Goal: Information Seeking & Learning: Learn about a topic

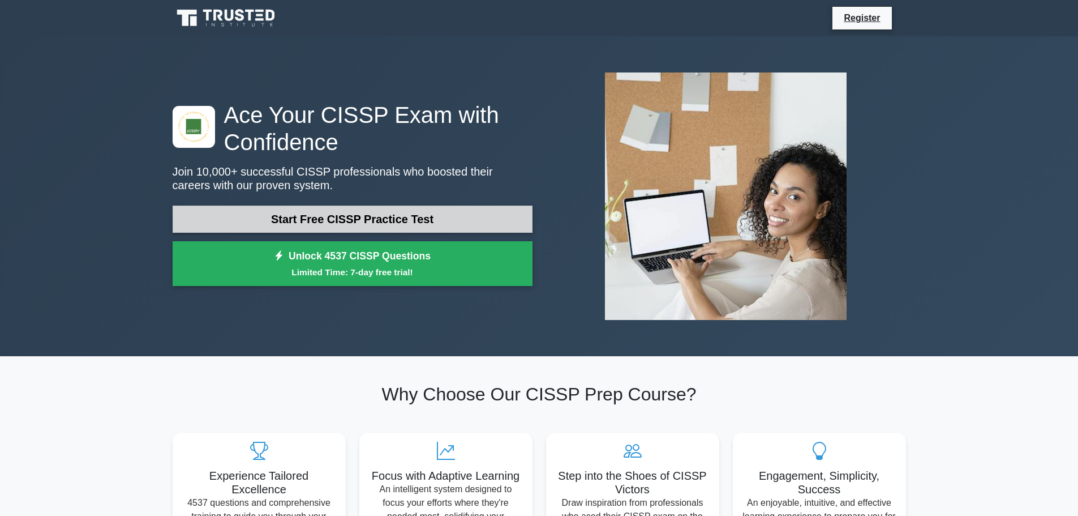
click at [317, 211] on link "Start Free CISSP Practice Test" at bounding box center [353, 219] width 360 height 27
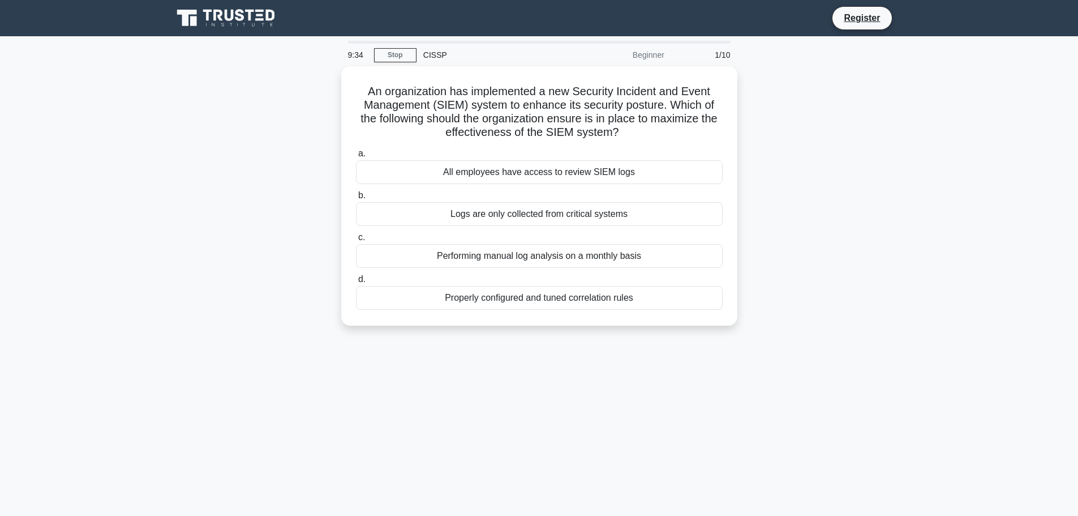
scroll to position [57, 0]
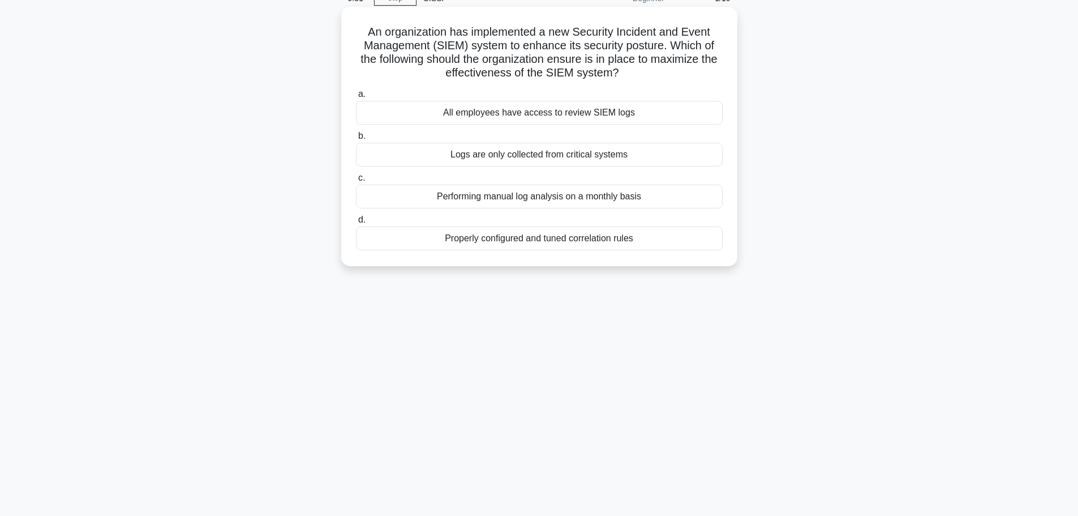
click at [494, 237] on div "Properly configured and tuned correlation rules" at bounding box center [539, 238] width 367 height 24
click at [356, 224] on input "d. Properly configured and tuned correlation rules" at bounding box center [356, 219] width 0 height 7
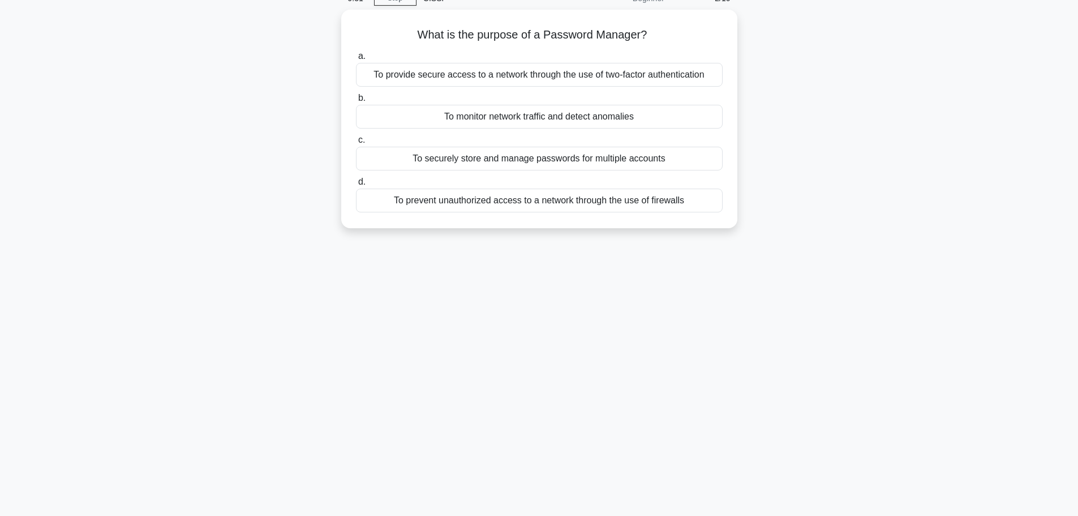
scroll to position [0, 0]
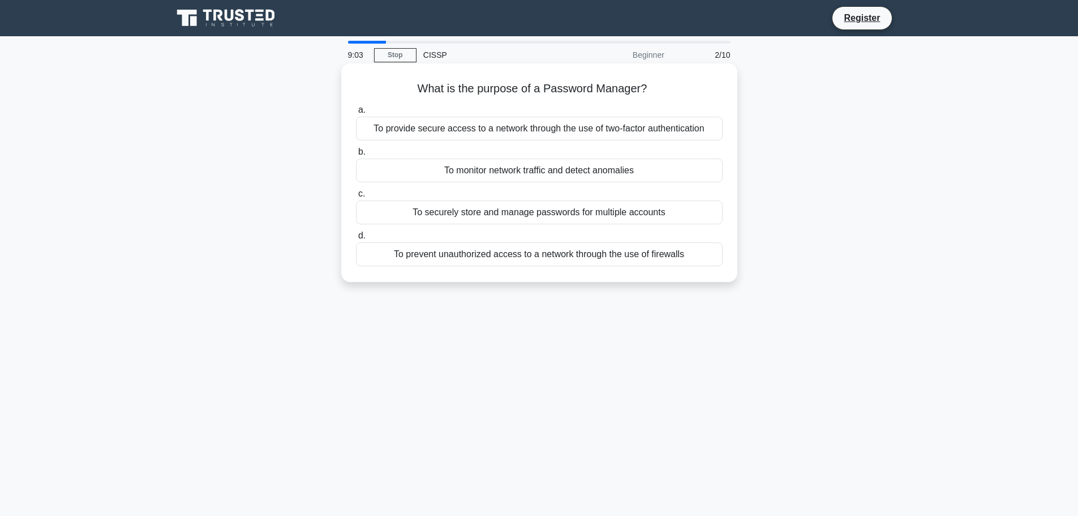
click at [442, 215] on div "To securely store and manage passwords for multiple accounts" at bounding box center [539, 212] width 367 height 24
click at [356, 198] on input "c. To securely store and manage passwords for multiple accounts" at bounding box center [356, 193] width 0 height 7
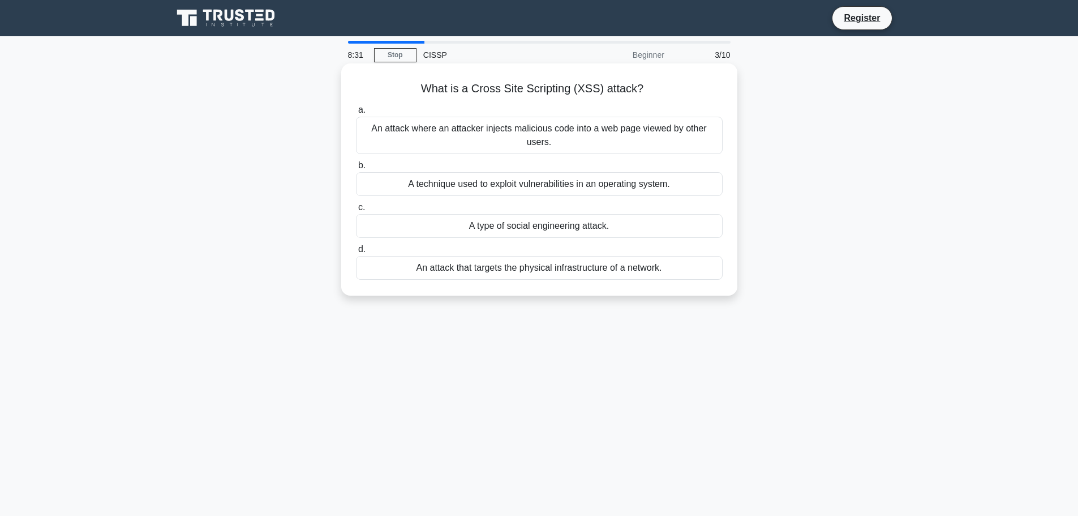
click at [489, 140] on div "An attack where an attacker injects malicious code into a web page viewed by ot…" at bounding box center [539, 135] width 367 height 37
click at [356, 114] on input "a. An attack where an attacker injects malicious code into a web page viewed by…" at bounding box center [356, 109] width 0 height 7
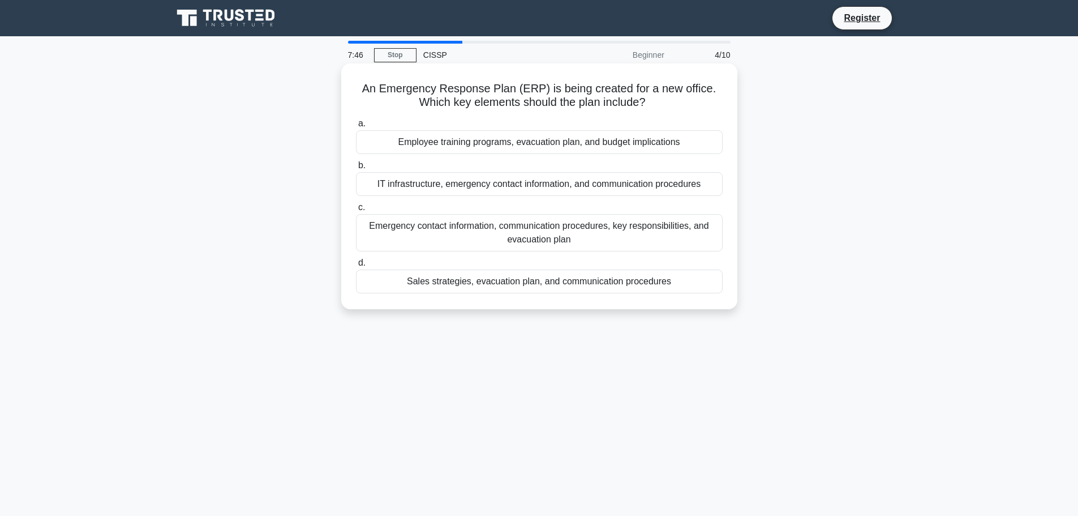
click at [496, 190] on div "IT infrastructure, emergency contact information, and communication procedures" at bounding box center [539, 184] width 367 height 24
click at [356, 169] on input "b. IT infrastructure, emergency contact information, and communication procedur…" at bounding box center [356, 165] width 0 height 7
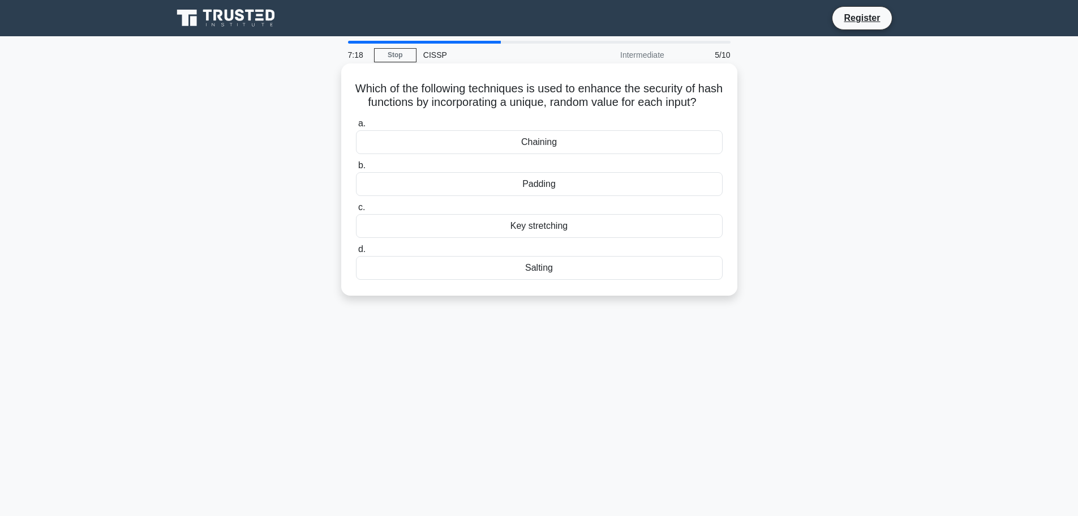
click at [504, 280] on div "Salting" at bounding box center [539, 268] width 367 height 24
click at [356, 253] on input "d. Salting" at bounding box center [356, 249] width 0 height 7
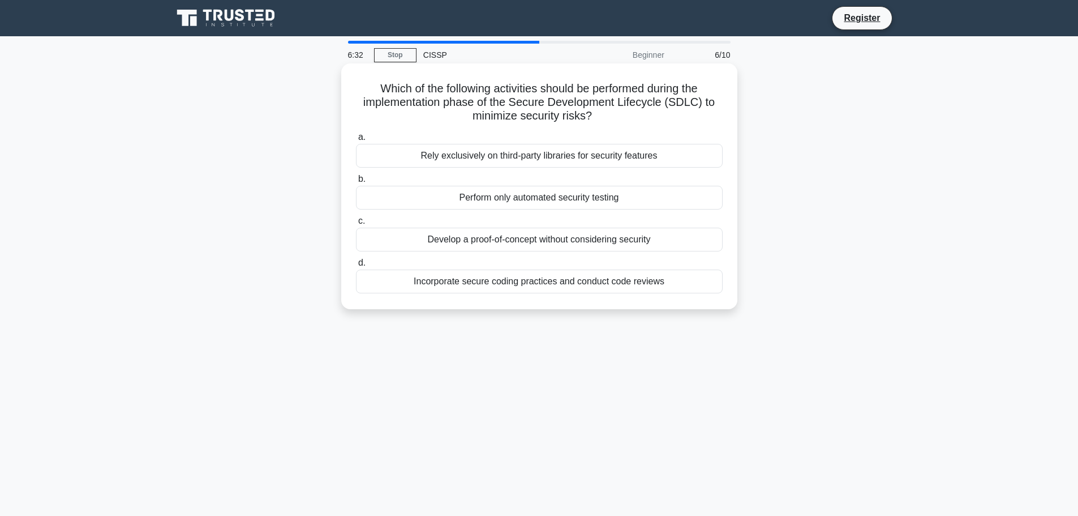
click at [403, 283] on div "Incorporate secure coding practices and conduct code reviews" at bounding box center [539, 281] width 367 height 24
click at [356, 267] on input "d. Incorporate secure coding practices and conduct code reviews" at bounding box center [356, 262] width 0 height 7
click at [469, 246] on div "Implement traffic filtering systems and create a backup of affected systems" at bounding box center [539, 240] width 367 height 24
click at [356, 225] on input "c. Implement traffic filtering systems and create a backup of affected systems" at bounding box center [356, 220] width 0 height 7
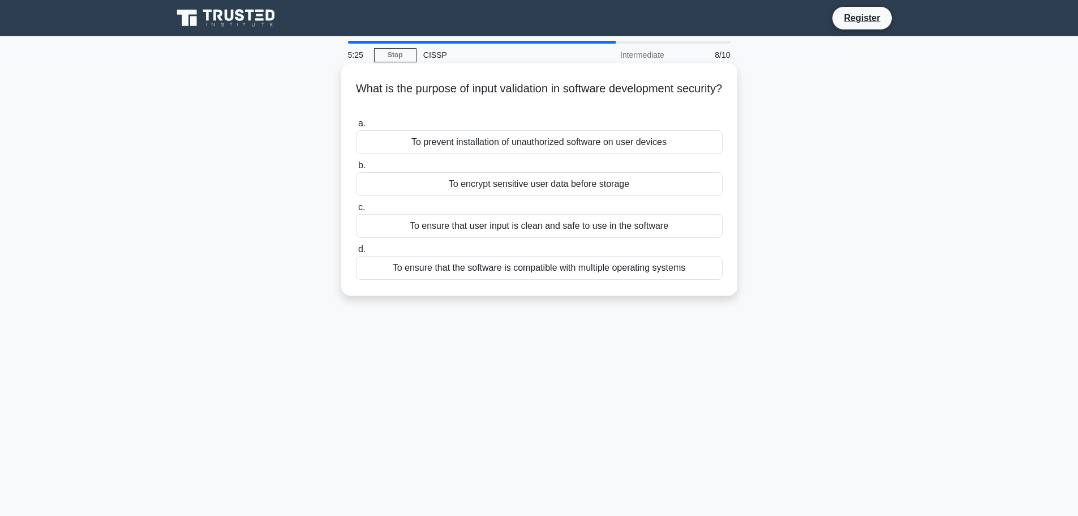
click at [469, 222] on div "To ensure that user input is clean and safe to use in the software" at bounding box center [539, 226] width 367 height 24
click at [356, 211] on input "c. To ensure that user input is clean and safe to use in the software" at bounding box center [356, 207] width 0 height 7
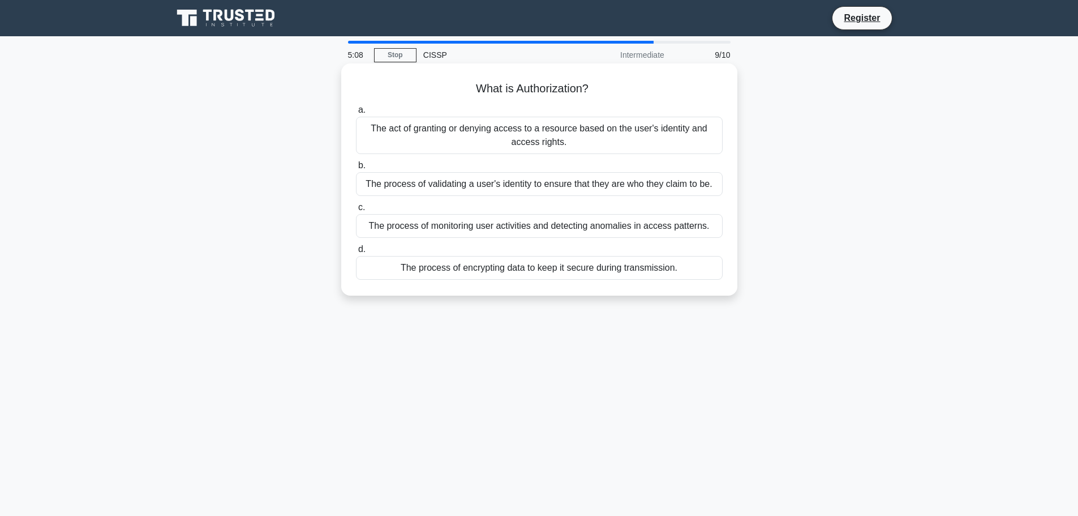
click at [444, 192] on div "The process of validating a user's identity to ensure that they are who they cl…" at bounding box center [539, 184] width 367 height 24
click at [356, 169] on input "b. The process of validating a user's identity to ensure that they are who they…" at bounding box center [356, 165] width 0 height 7
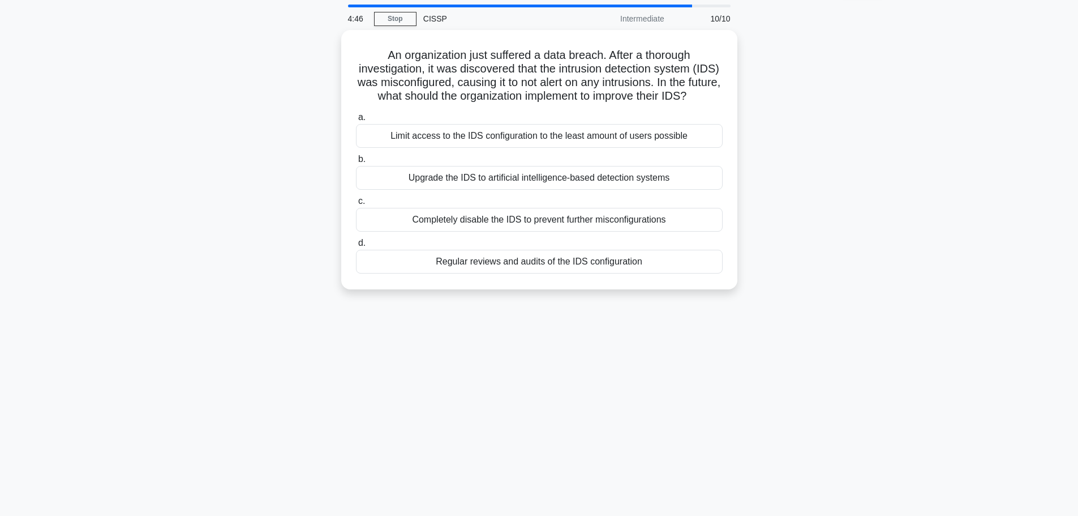
scroll to position [57, 0]
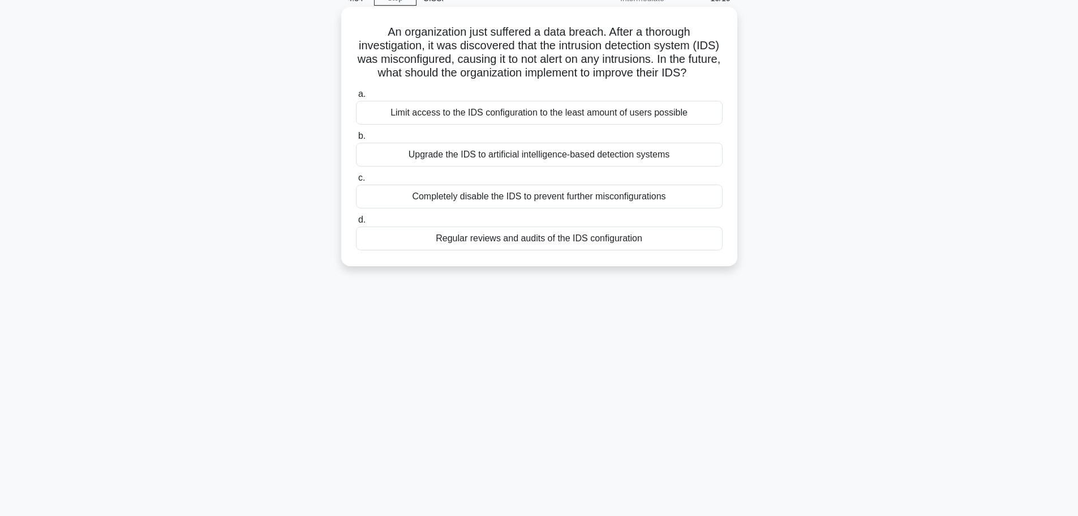
click at [440, 250] on div "Regular reviews and audits of the IDS configuration" at bounding box center [539, 238] width 367 height 24
click at [356, 224] on input "d. Regular reviews and audits of the IDS configuration" at bounding box center [356, 219] width 0 height 7
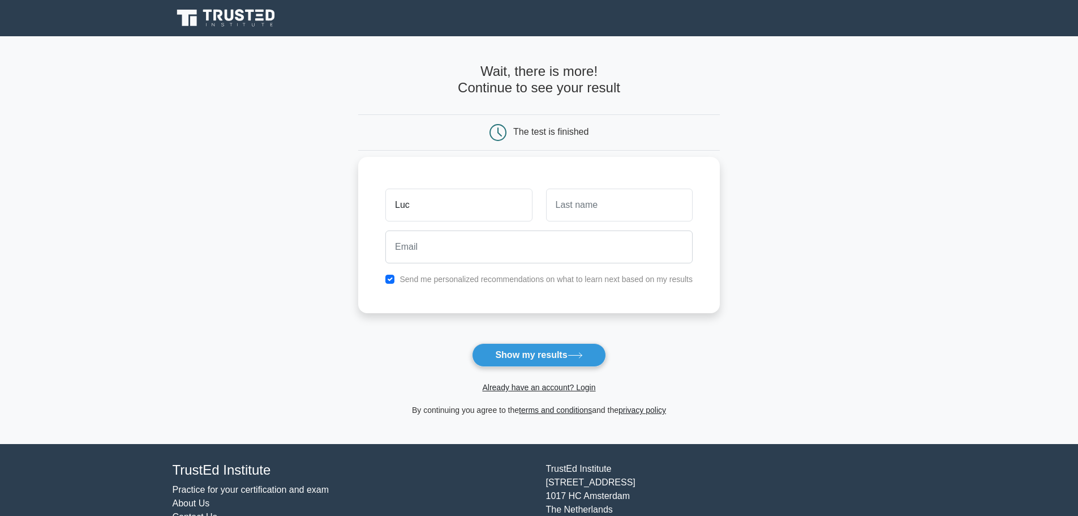
type input "Luc"
click at [563, 205] on input "text" at bounding box center [619, 205] width 147 height 33
type input "[PERSON_NAME]"
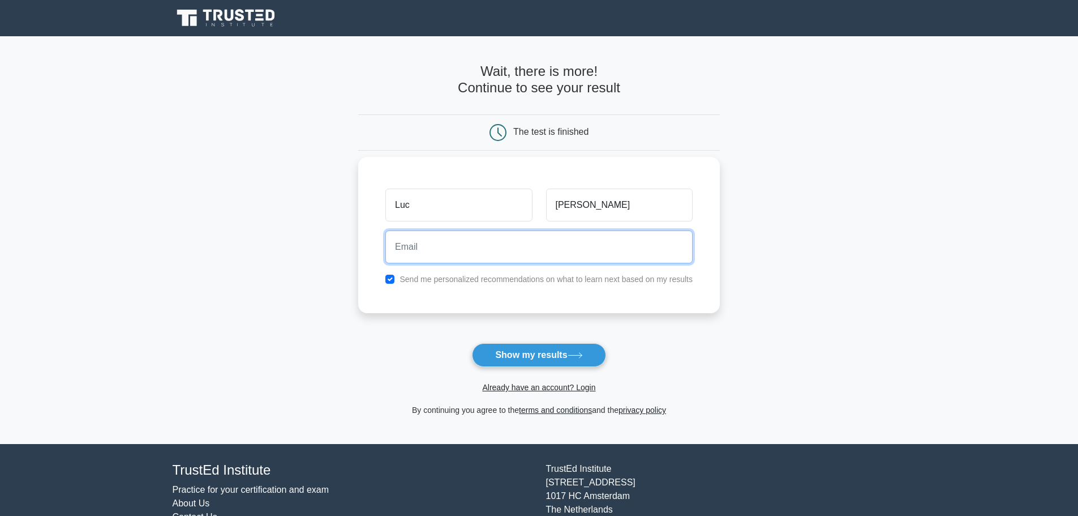
click at [421, 250] on input "email" at bounding box center [539, 246] width 307 height 33
type input "[EMAIL_ADDRESS][PERSON_NAME][DOMAIN_NAME]"
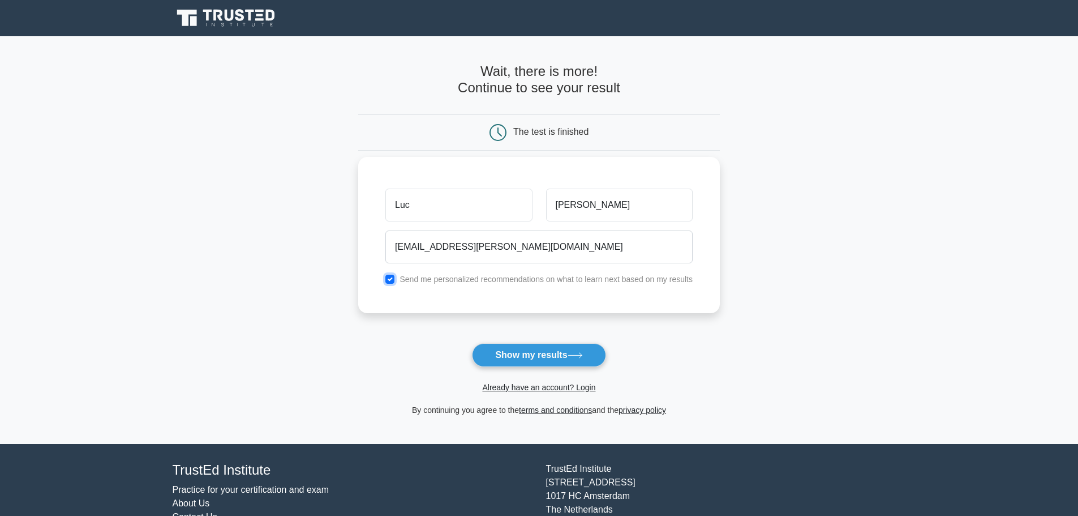
click at [391, 279] on input "checkbox" at bounding box center [390, 279] width 9 height 9
checkbox input "false"
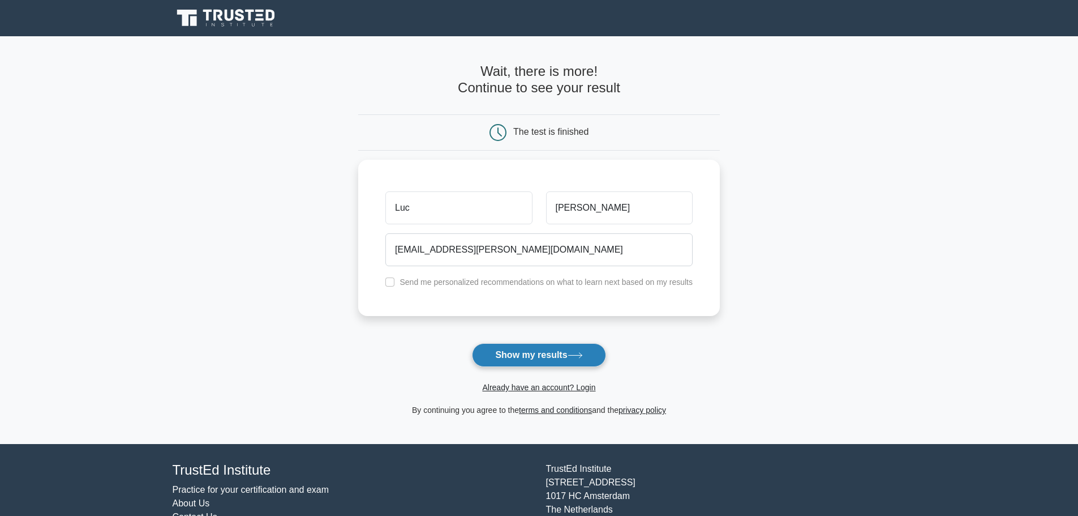
click at [540, 353] on button "Show my results" at bounding box center [539, 355] width 134 height 24
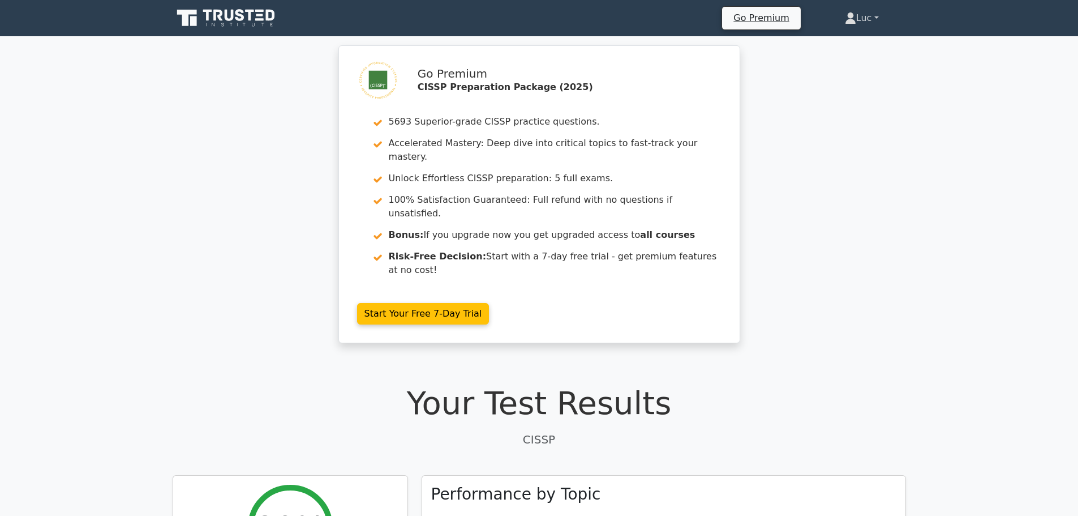
click at [862, 18] on link "Luc" at bounding box center [862, 18] width 88 height 23
click at [837, 62] on link "Settings" at bounding box center [863, 63] width 89 height 18
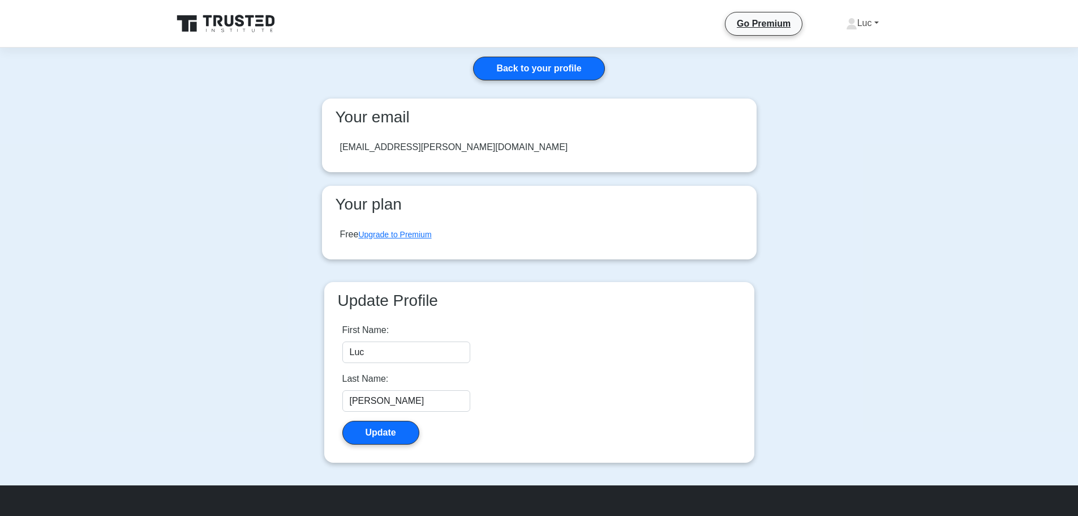
click at [862, 21] on link "Luc" at bounding box center [862, 23] width 87 height 23
click at [834, 50] on link "Profile" at bounding box center [864, 50] width 89 height 18
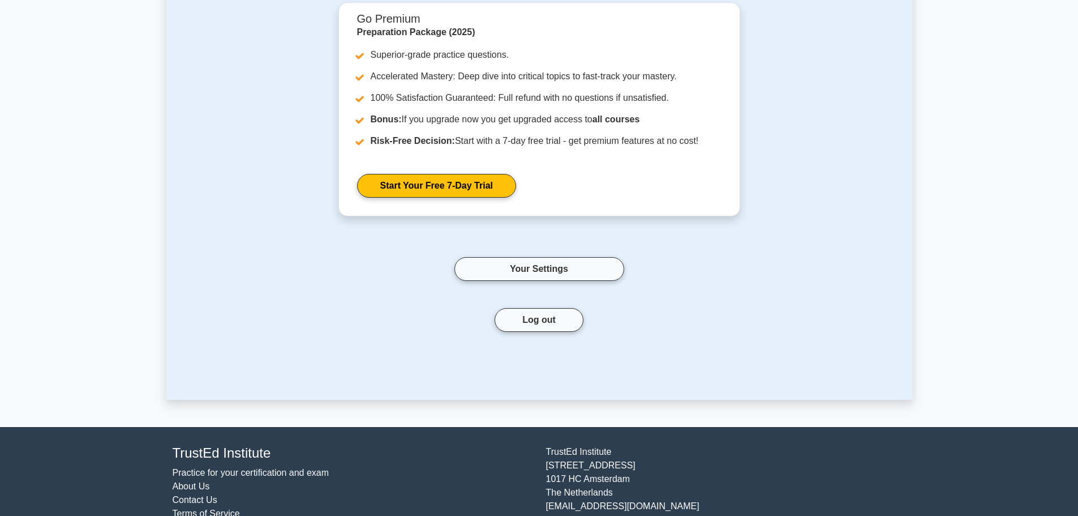
scroll to position [189, 0]
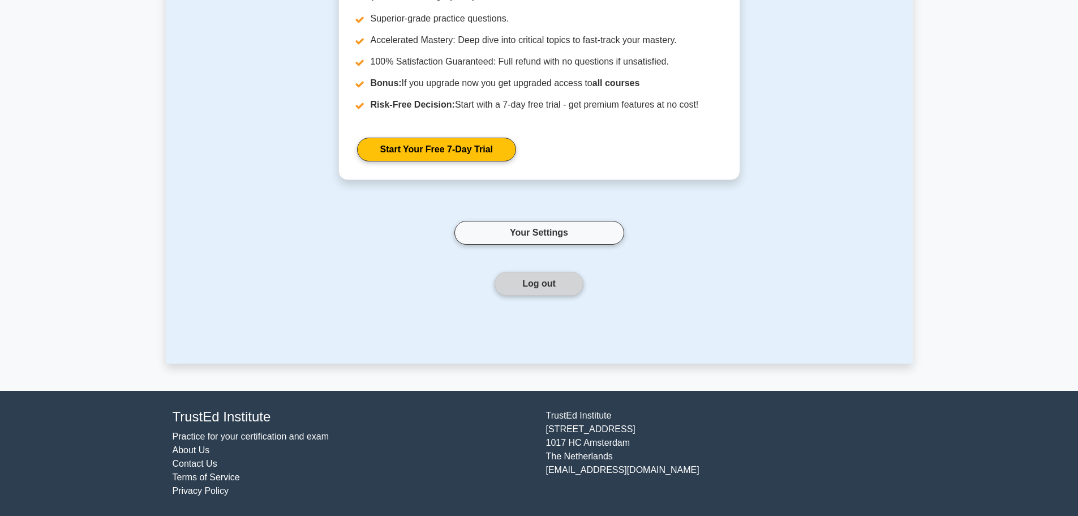
click at [546, 291] on button "Log out" at bounding box center [539, 284] width 89 height 24
